Goal: Ask a question: Seek information or help from site administrators or community

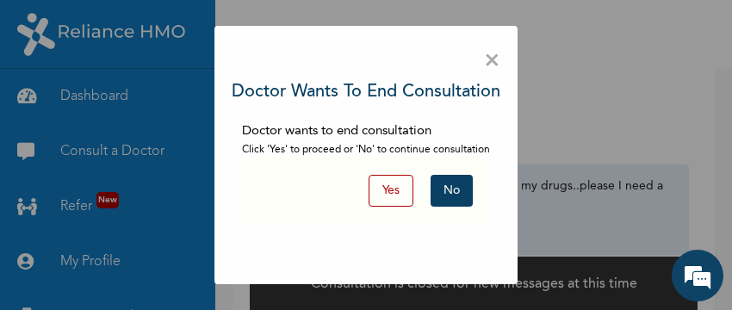
click at [451, 184] on button "No" at bounding box center [452, 191] width 42 height 32
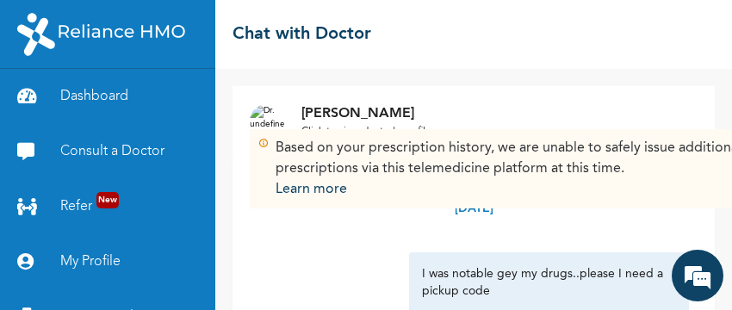
scroll to position [141, 0]
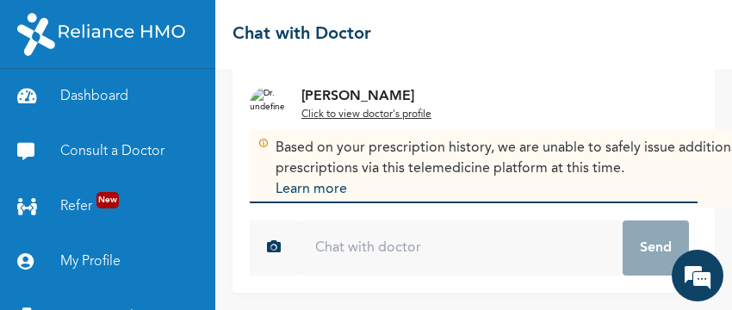
click at [351, 244] on input "text" at bounding box center [460, 248] width 325 height 55
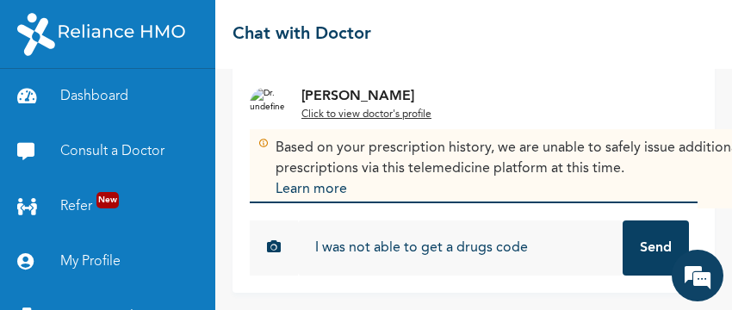
type input "I was not able to get a drugs code"
click at [655, 238] on button "Send" at bounding box center [656, 248] width 66 height 55
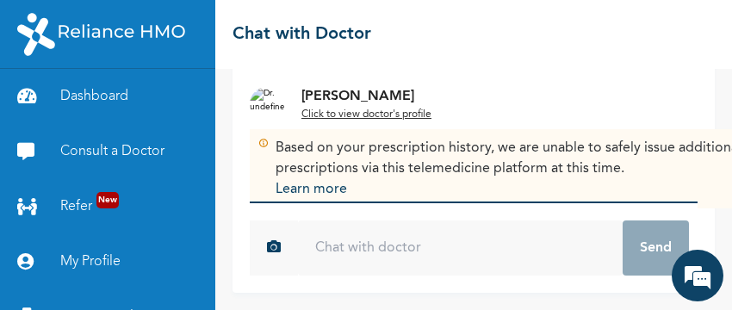
click at [430, 254] on input "text" at bounding box center [460, 248] width 325 height 55
click at [700, 270] on em at bounding box center [698, 275] width 47 height 47
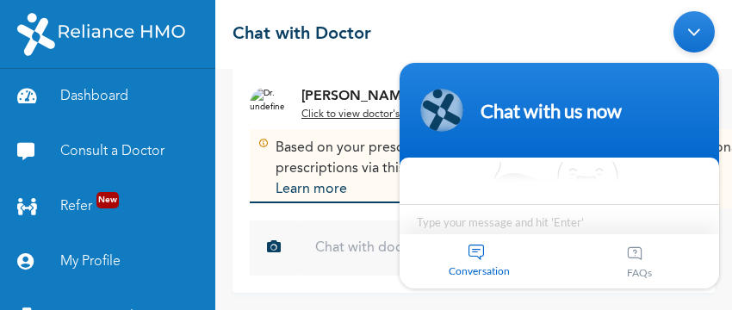
scroll to position [78, 0]
type textarea "ho"
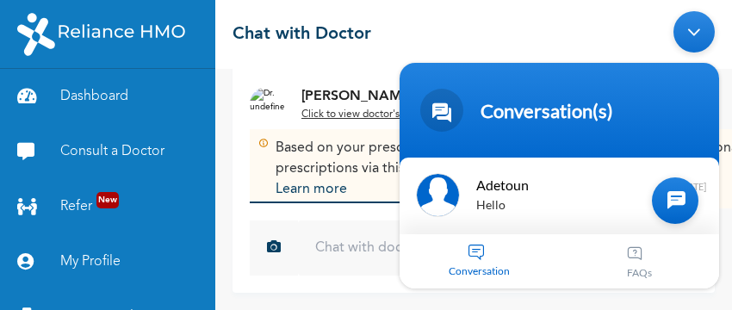
click at [480, 254] on div "Conversation" at bounding box center [480, 261] width 160 height 54
click at [482, 257] on div "Conversation" at bounding box center [480, 261] width 160 height 54
click at [672, 208] on div at bounding box center [675, 200] width 47 height 47
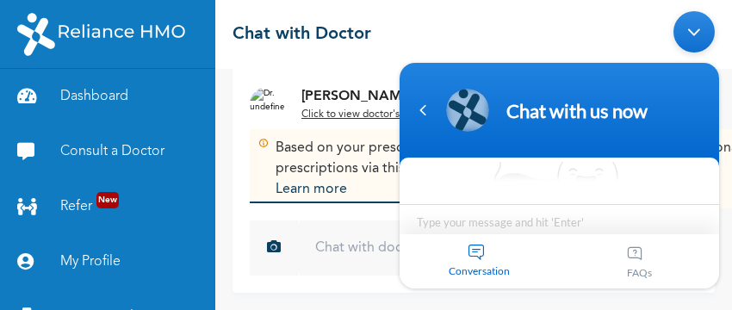
click at [514, 225] on textarea "Type your message and hit 'Enter'" at bounding box center [560, 234] width 320 height 60
type textarea "i need code for the drugs i requested for"
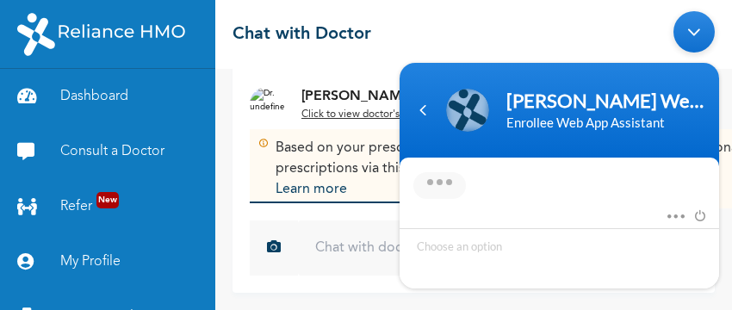
scroll to position [457, 0]
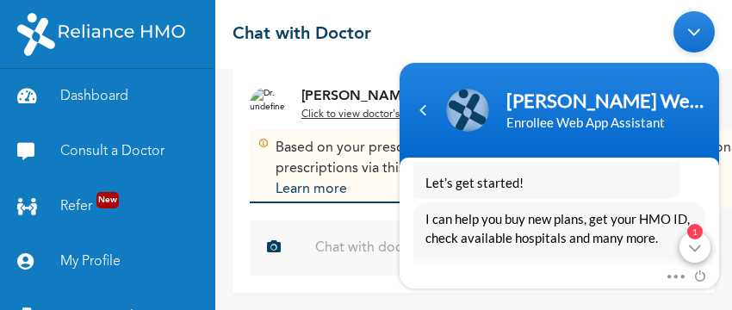
click at [696, 250] on div "1" at bounding box center [695, 247] width 31 height 31
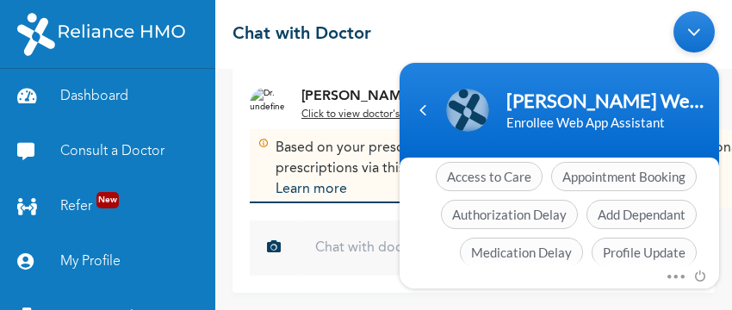
scroll to position [683, 0]
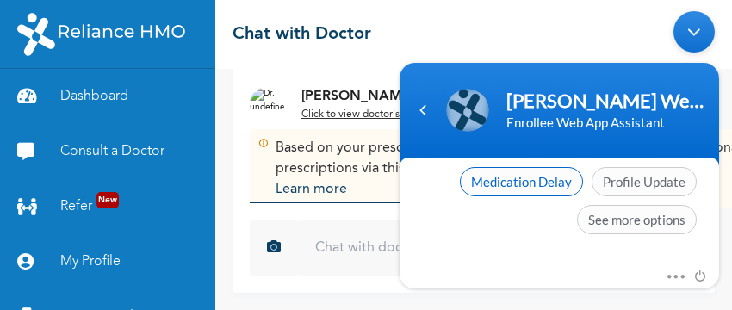
click at [518, 188] on span "Medication Delay" at bounding box center [521, 181] width 123 height 29
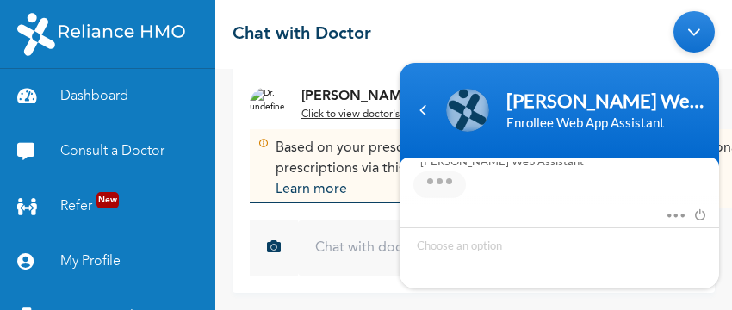
scroll to position [697, 0]
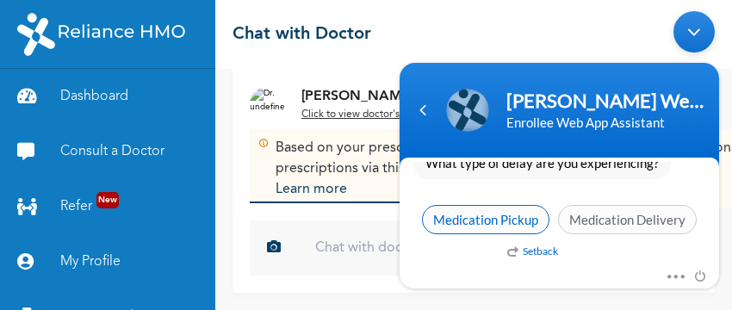
click at [476, 218] on span "Medication Pickup" at bounding box center [486, 219] width 128 height 29
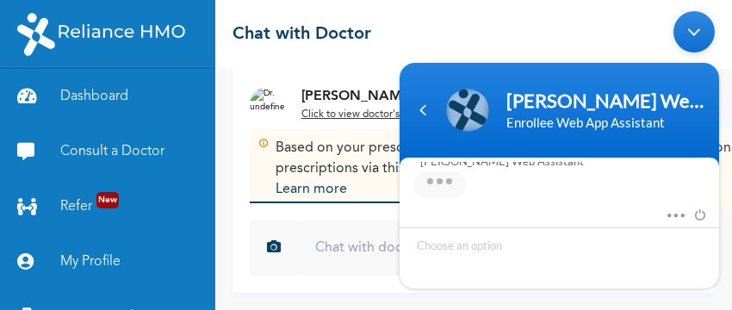
scroll to position [824, 0]
